Goal: Information Seeking & Learning: Learn about a topic

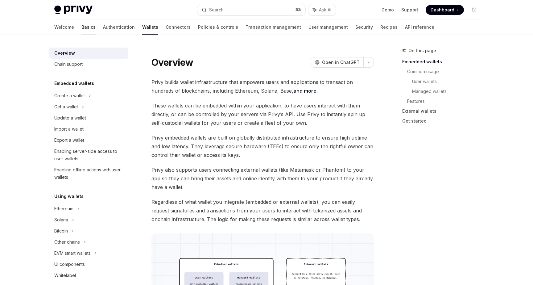
click at [81, 25] on link "Basics" at bounding box center [88, 27] width 14 height 15
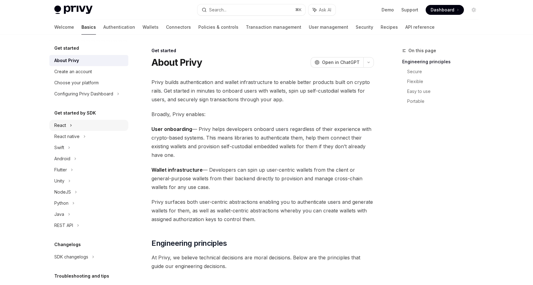
click at [66, 126] on div "React" at bounding box center [88, 125] width 79 height 11
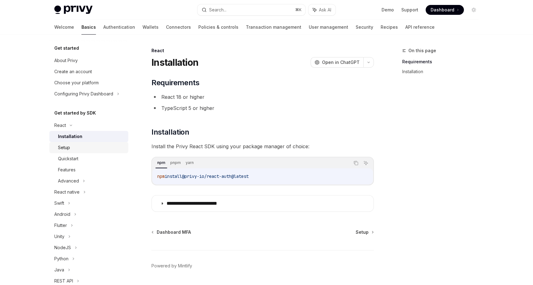
click at [71, 144] on div "Setup" at bounding box center [91, 147] width 67 height 7
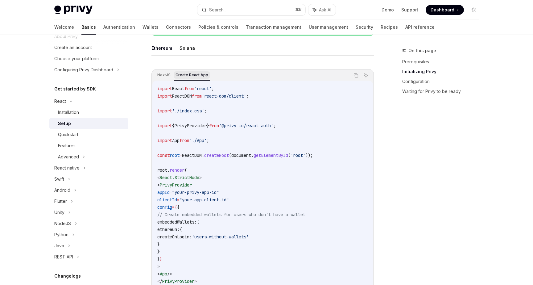
scroll to position [179, 0]
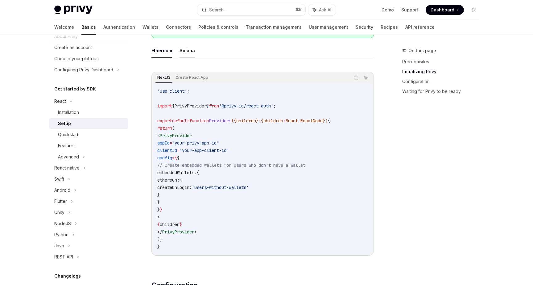
click at [180, 52] on button "Solana" at bounding box center [186, 50] width 15 height 14
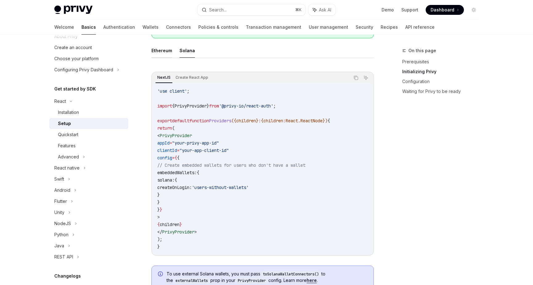
click at [167, 54] on button "Ethereum" at bounding box center [161, 50] width 21 height 14
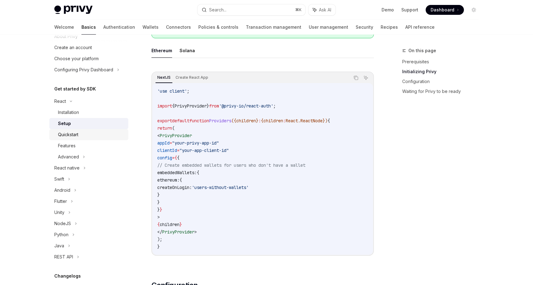
click at [89, 135] on div "Quickstart" at bounding box center [91, 134] width 67 height 7
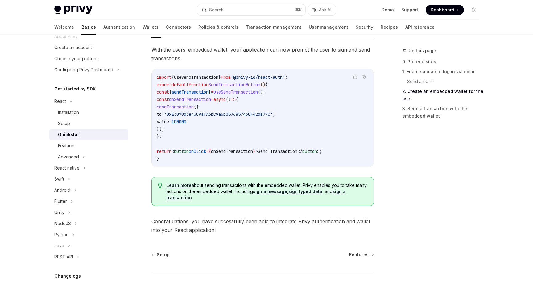
scroll to position [612, 0]
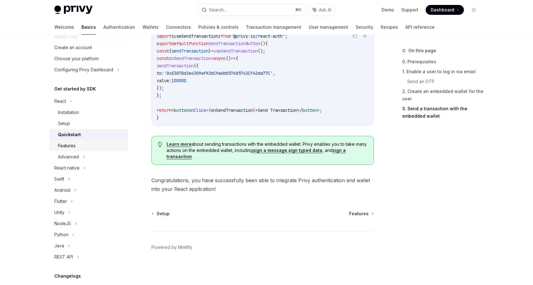
click at [108, 146] on div "Features" at bounding box center [91, 145] width 67 height 7
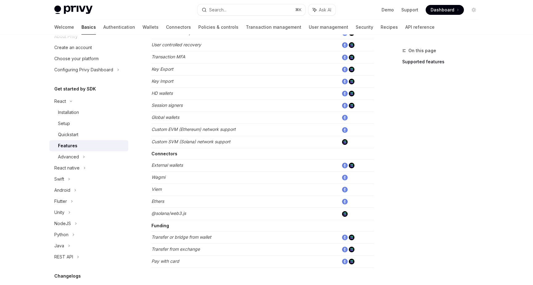
scroll to position [372, 0]
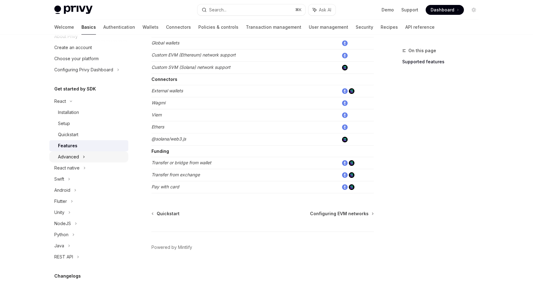
click at [103, 156] on div "Advanced" at bounding box center [88, 156] width 79 height 11
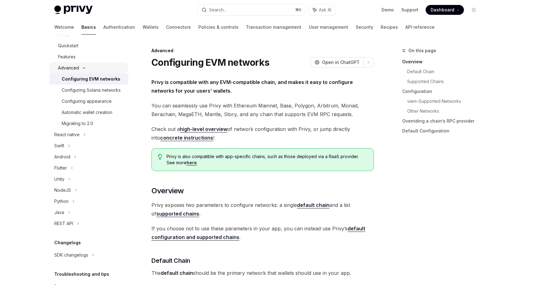
scroll to position [155, 0]
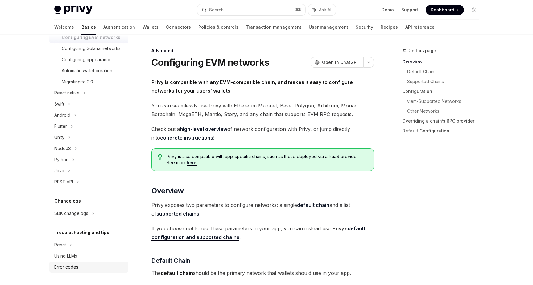
click at [59, 262] on link "Error codes" at bounding box center [88, 266] width 79 height 11
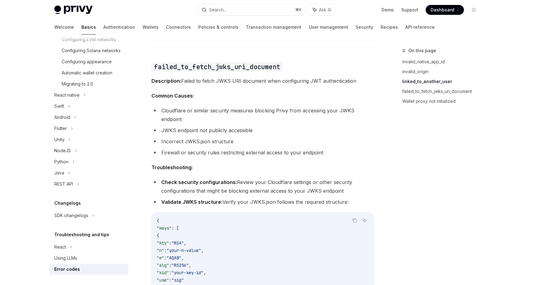
scroll to position [155, 0]
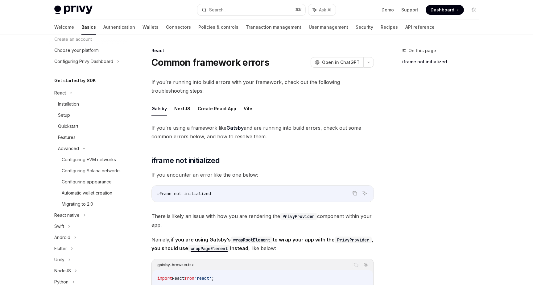
scroll to position [13, 0]
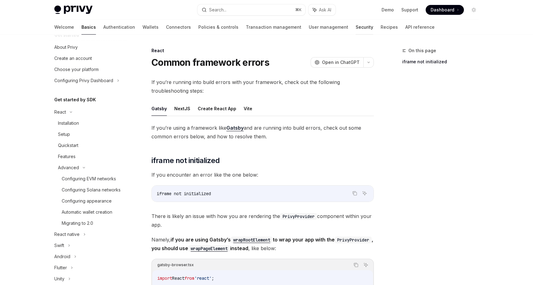
click at [356, 28] on link "Security" at bounding box center [365, 27] width 18 height 15
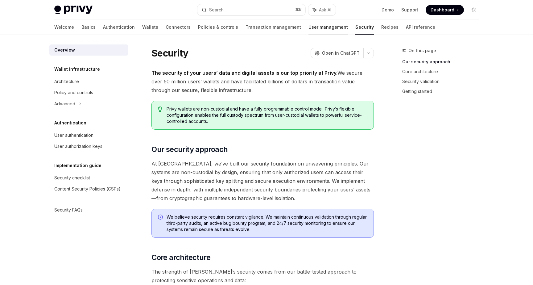
click at [308, 30] on link "User management" at bounding box center [327, 27] width 39 height 15
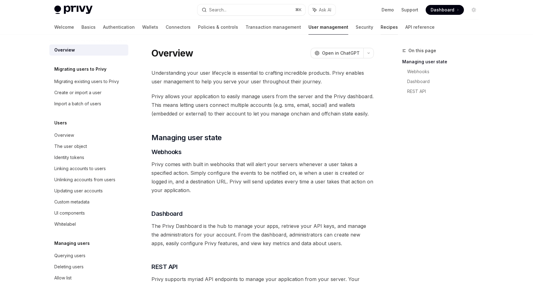
click at [381, 29] on link "Recipes" at bounding box center [389, 27] width 17 height 15
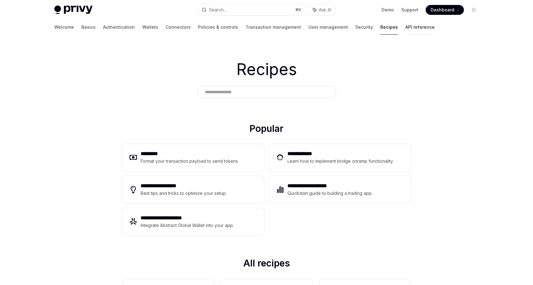
click at [405, 27] on link "API reference" at bounding box center [419, 27] width 29 height 15
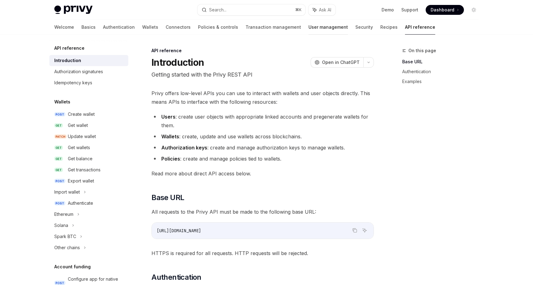
click at [308, 28] on link "User management" at bounding box center [327, 27] width 39 height 15
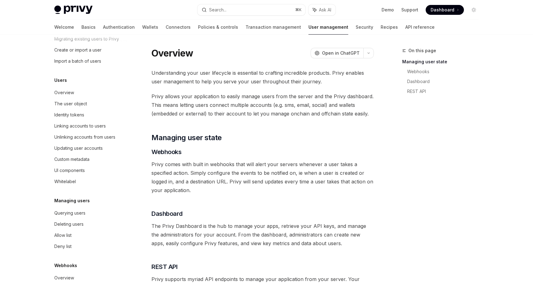
scroll to position [64, 0]
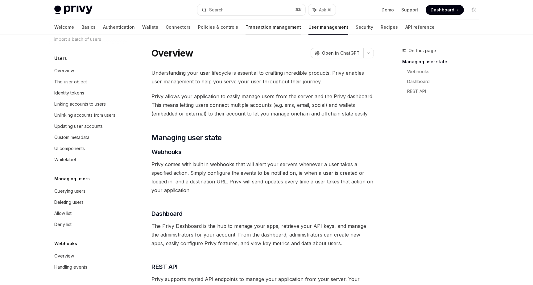
click at [254, 29] on link "Transaction management" at bounding box center [274, 27] width 56 height 15
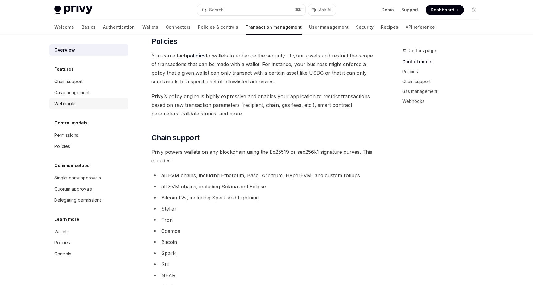
scroll to position [247, 0]
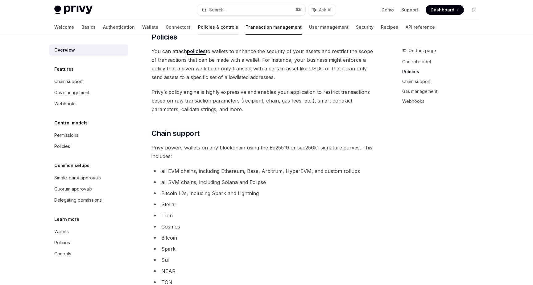
click at [198, 28] on link "Policies & controls" at bounding box center [218, 27] width 40 height 15
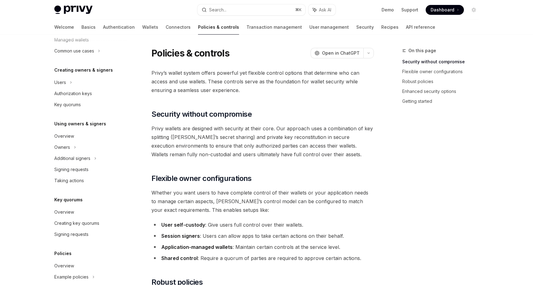
scroll to position [150, 0]
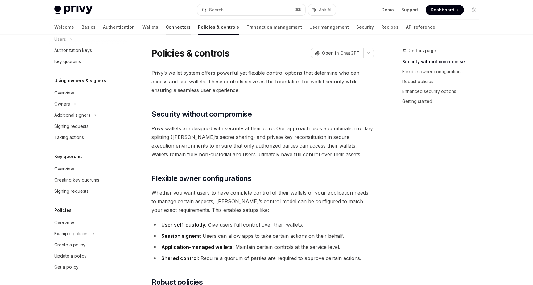
click at [166, 24] on link "Connectors" at bounding box center [178, 27] width 25 height 15
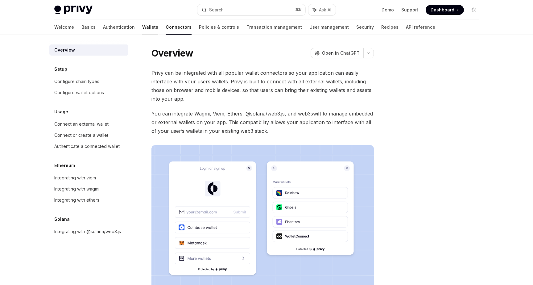
click at [142, 26] on link "Wallets" at bounding box center [150, 27] width 16 height 15
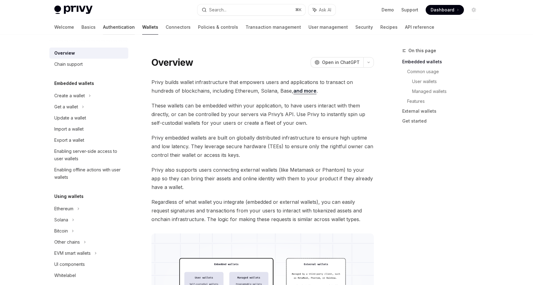
click at [103, 27] on link "Authentication" at bounding box center [119, 27] width 32 height 15
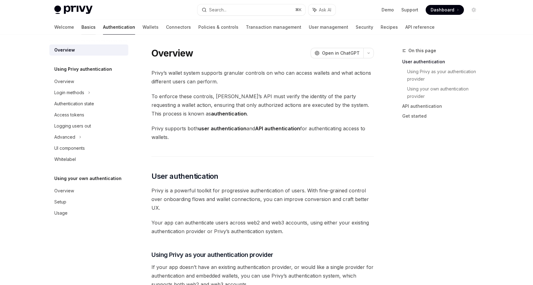
click at [81, 27] on link "Basics" at bounding box center [88, 27] width 14 height 15
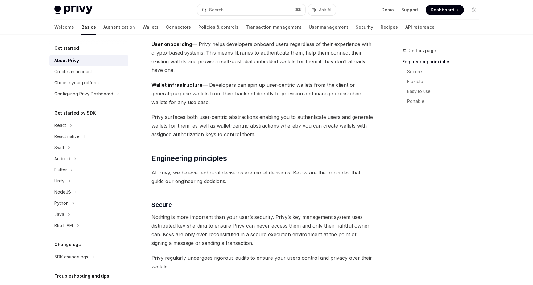
scroll to position [75, 0]
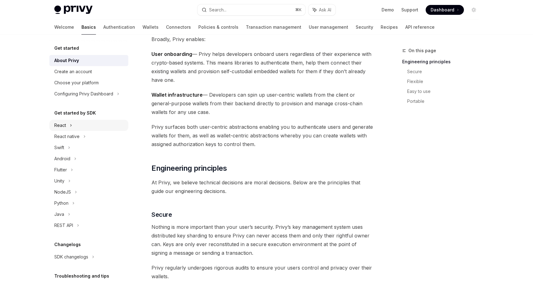
click at [74, 126] on div "React" at bounding box center [88, 125] width 79 height 11
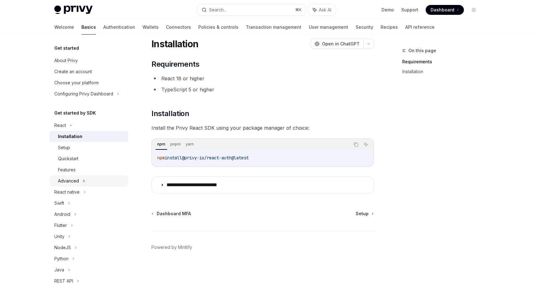
click at [73, 176] on div "Advanced" at bounding box center [88, 180] width 79 height 11
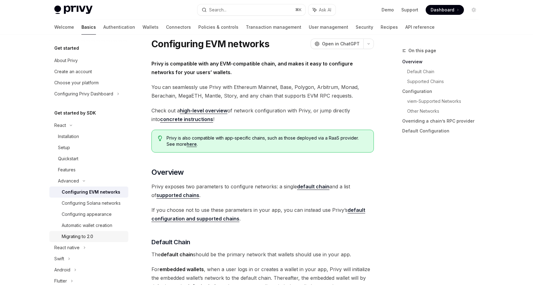
click at [72, 233] on div "Migrating to 2.0" at bounding box center [77, 236] width 31 height 7
type textarea "*"
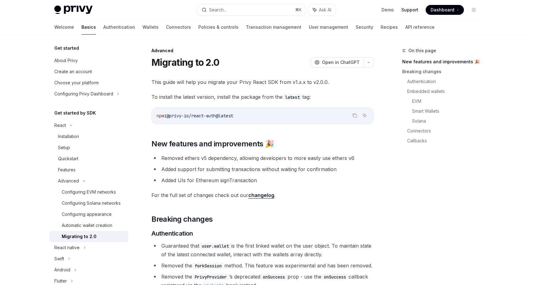
click at [412, 10] on link "Support" at bounding box center [409, 10] width 17 height 6
